Goal: Task Accomplishment & Management: Manage account settings

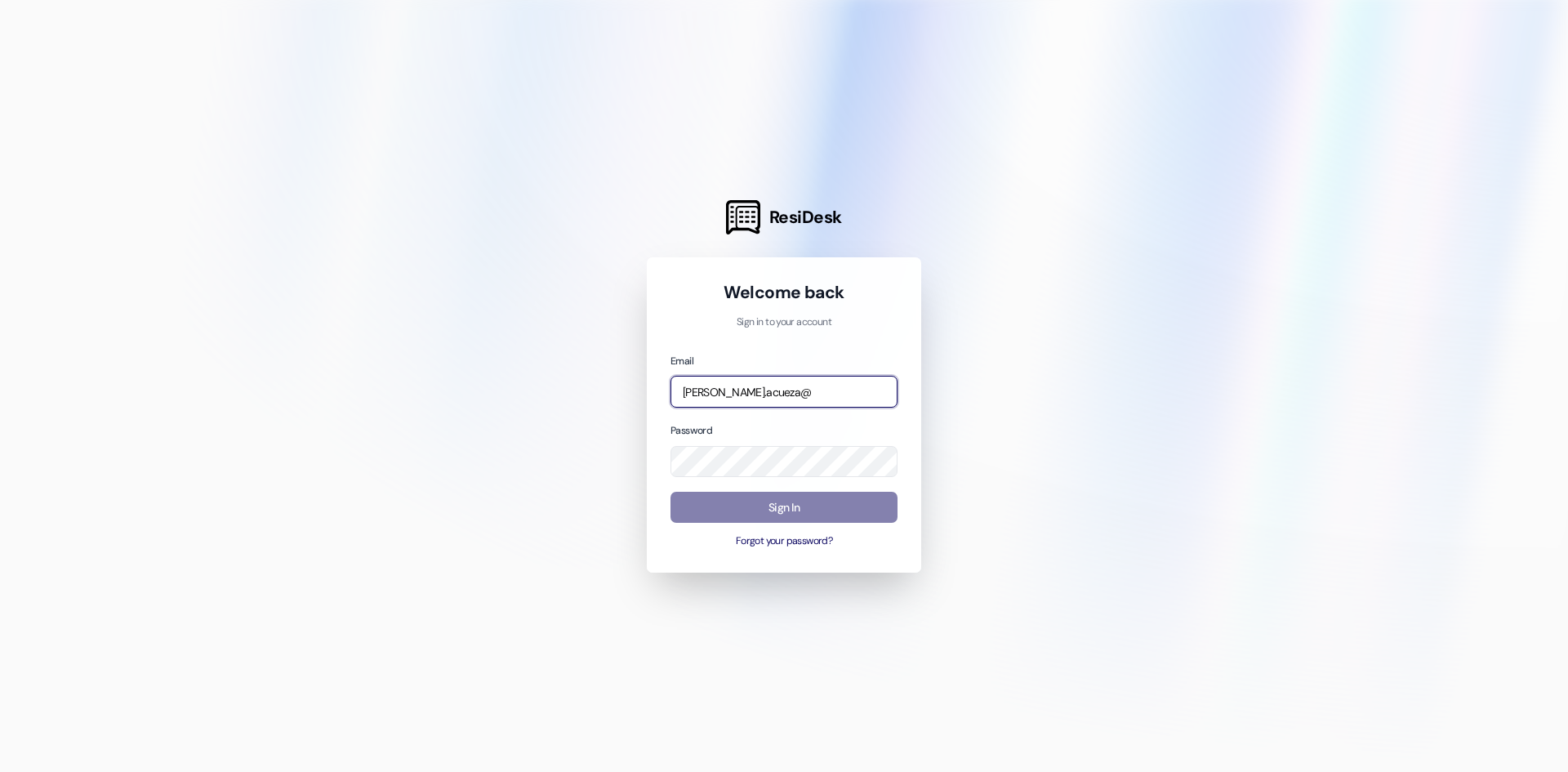
click at [779, 390] on input "[PERSON_NAME].acueza@" at bounding box center [784, 392] width 227 height 32
type input "[PERSON_NAME][EMAIL_ADDRESS][DOMAIN_NAME]"
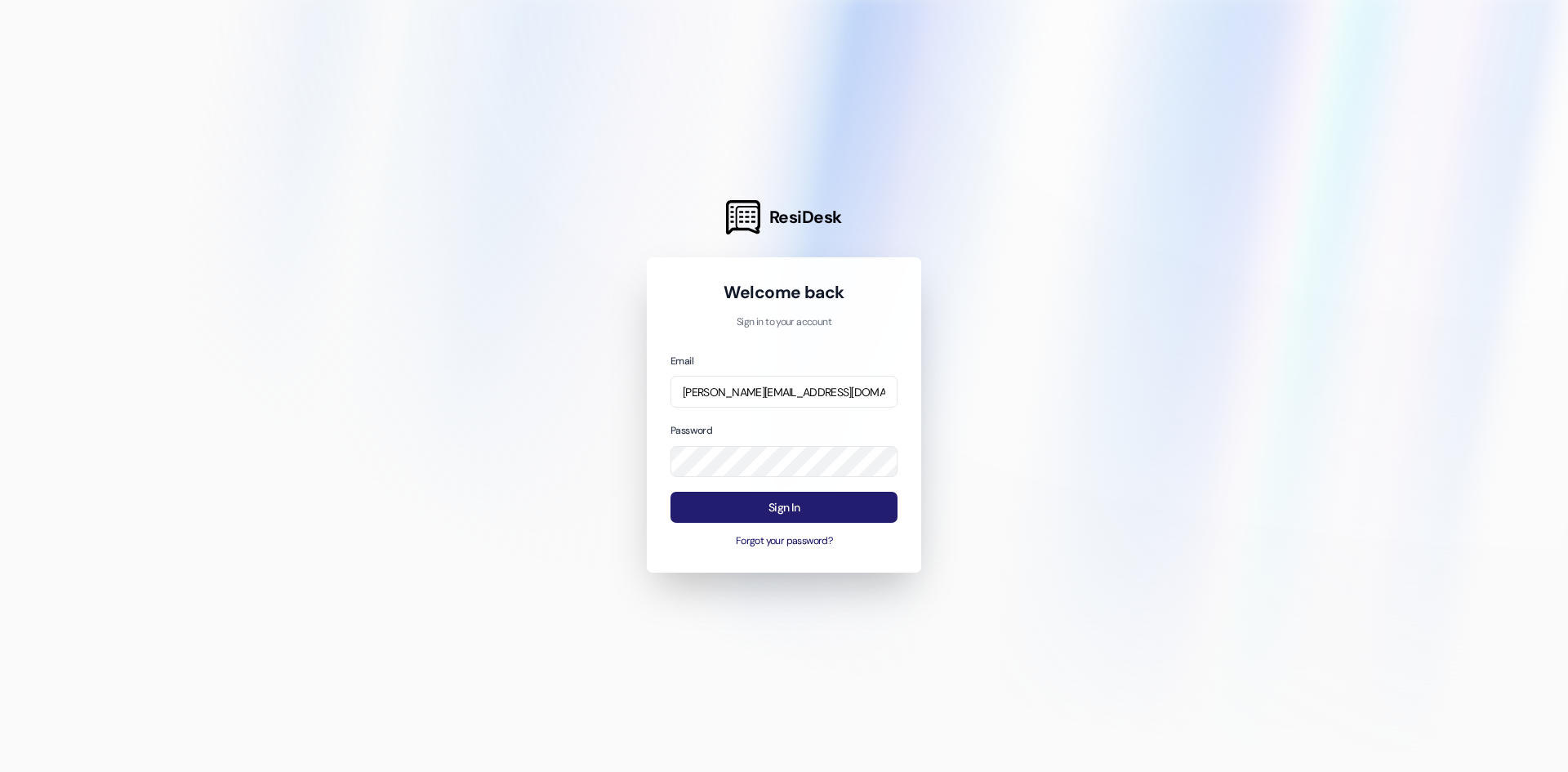
click at [825, 504] on button "Sign In" at bounding box center [784, 508] width 227 height 32
drag, startPoint x: 534, startPoint y: 295, endPoint x: 534, endPoint y: 275, distance: 20.0
click at [534, 293] on div at bounding box center [784, 386] width 1568 height 772
drag, startPoint x: 1427, startPoint y: 5, endPoint x: 826, endPoint y: 71, distance: 604.6
click at [826, 71] on div at bounding box center [784, 386] width 1568 height 772
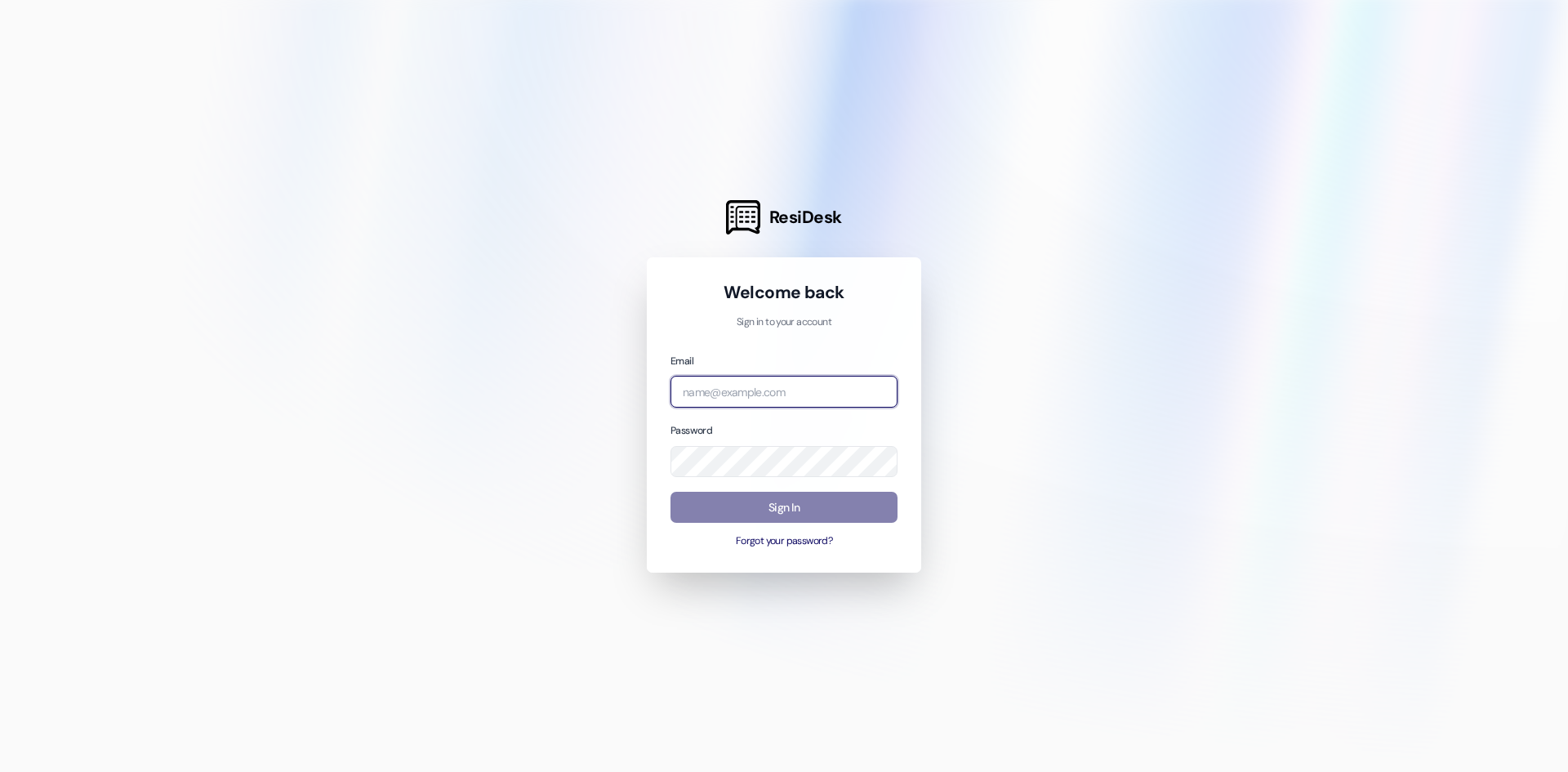
click at [784, 392] on input "email" at bounding box center [784, 392] width 227 height 32
type input "[PERSON_NAME][EMAIL_ADDRESS][DOMAIN_NAME]"
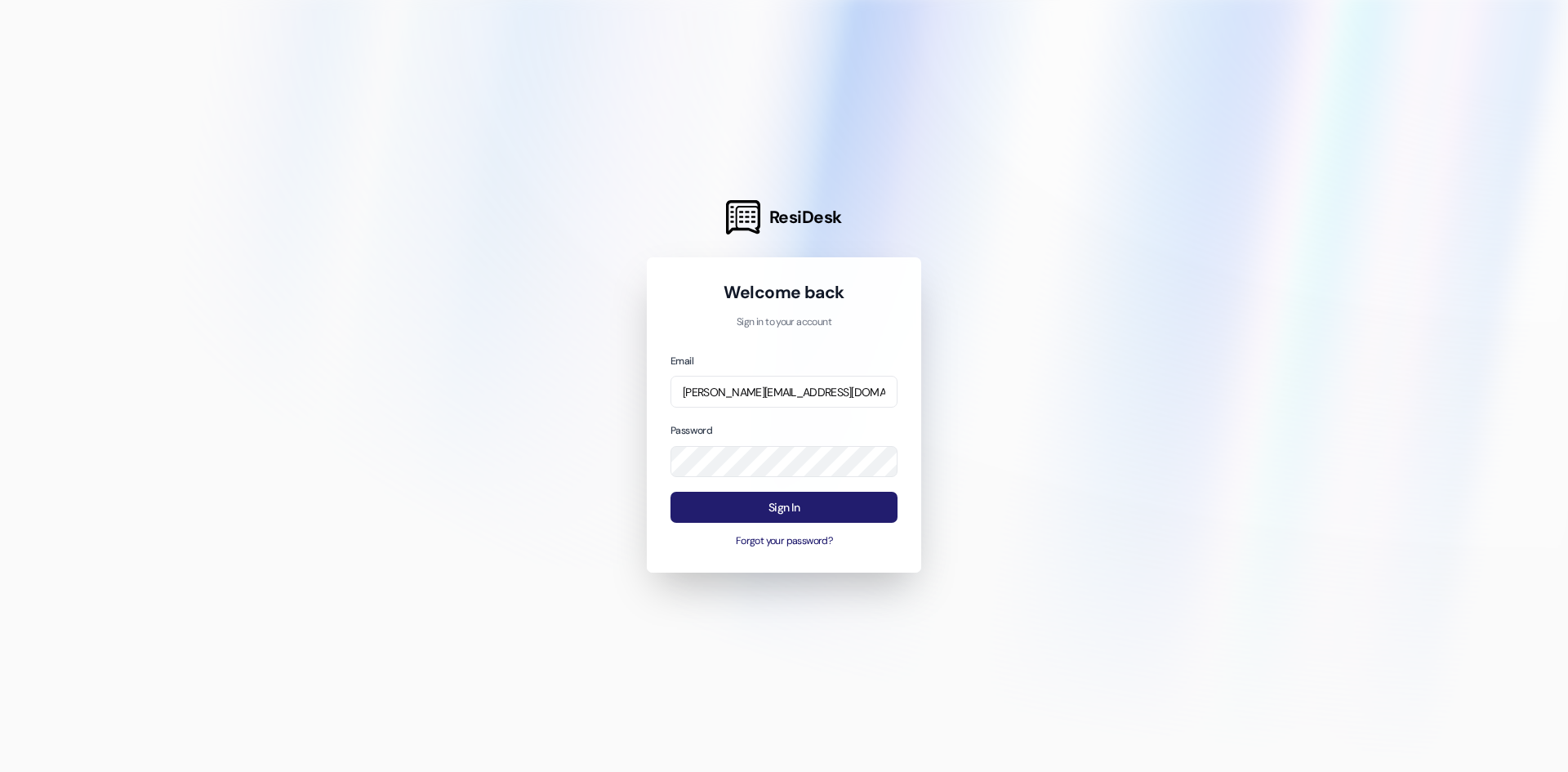
click at [793, 500] on button "Sign In" at bounding box center [784, 508] width 227 height 32
click at [253, 149] on div at bounding box center [784, 386] width 1568 height 772
click at [783, 324] on p "Sign in to your account" at bounding box center [784, 323] width 227 height 15
